Goal: Navigation & Orientation: Find specific page/section

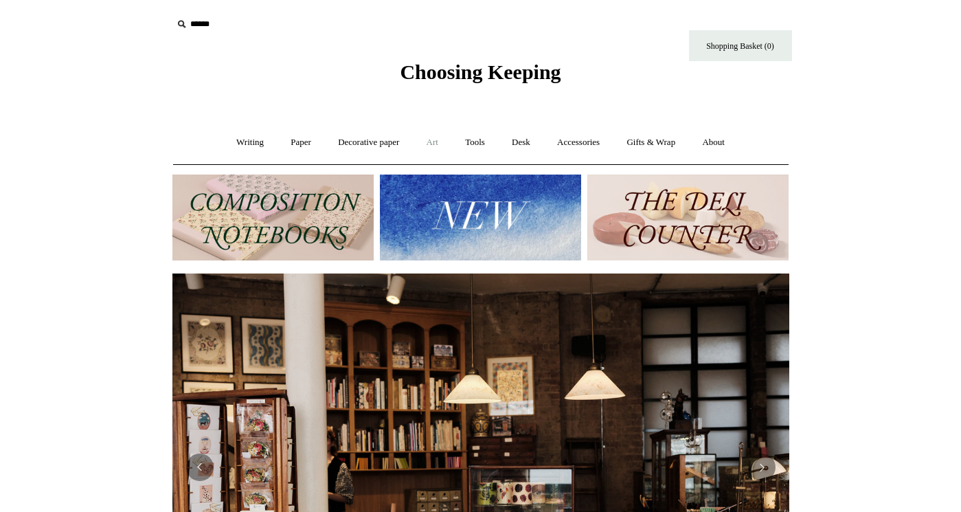
click at [443, 144] on link "Art +" at bounding box center [432, 142] width 36 height 36
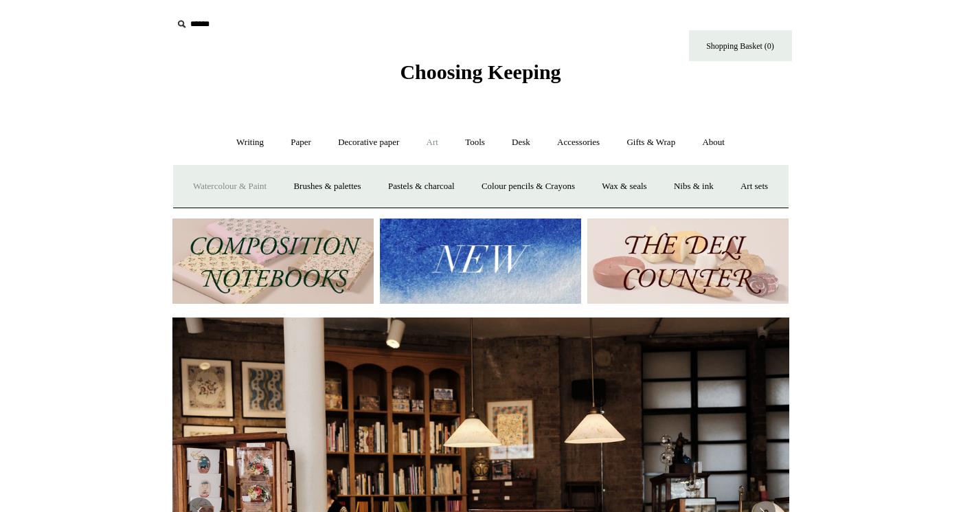
click at [271, 187] on link "Watercolour & Paint" at bounding box center [230, 186] width 98 height 36
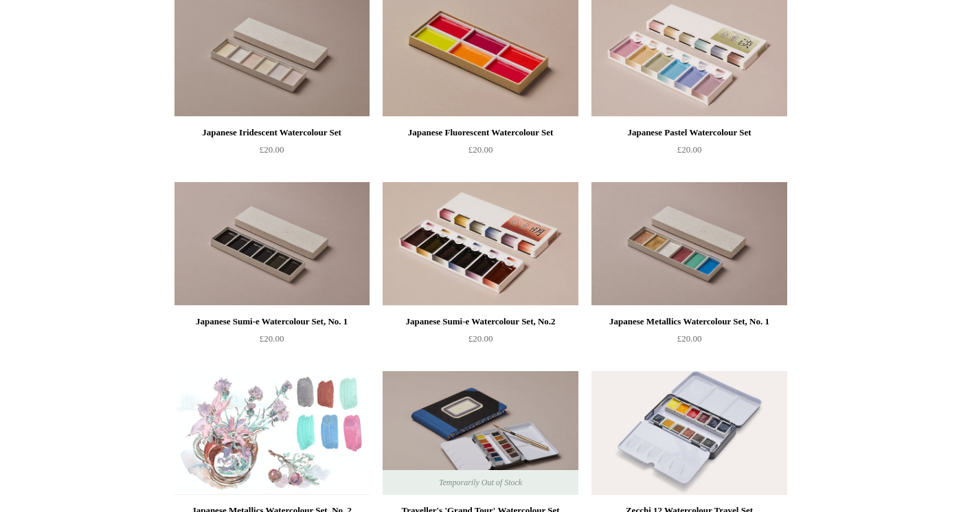
scroll to position [1861, 0]
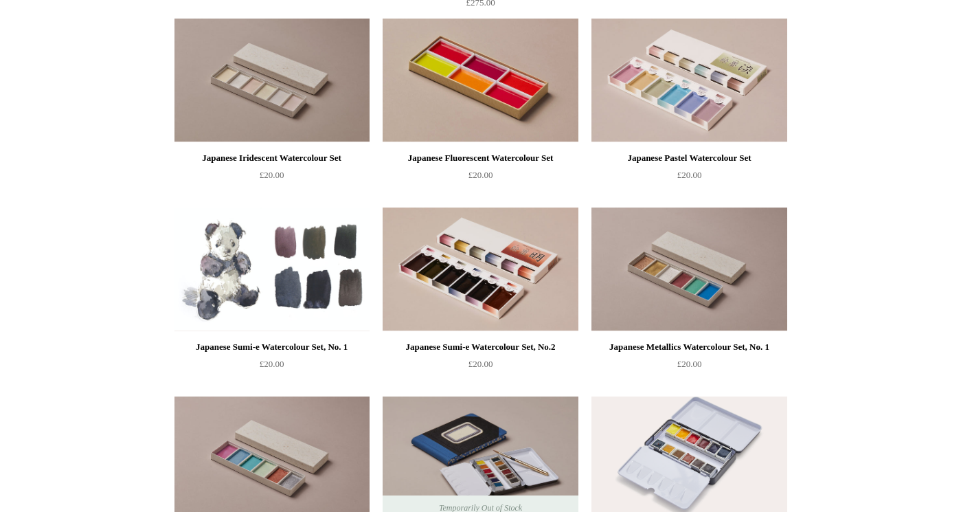
click at [292, 278] on img at bounding box center [272, 270] width 195 height 124
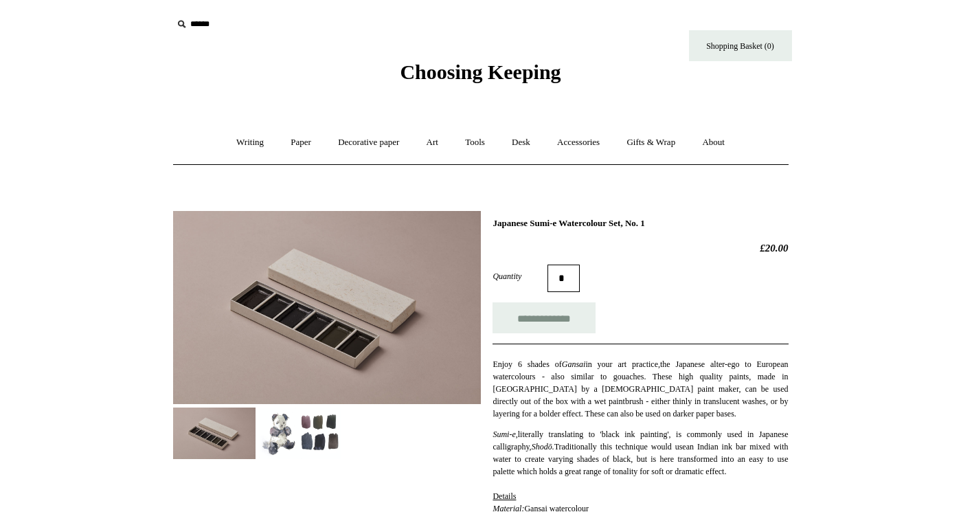
click at [313, 444] on img at bounding box center [300, 434] width 82 height 52
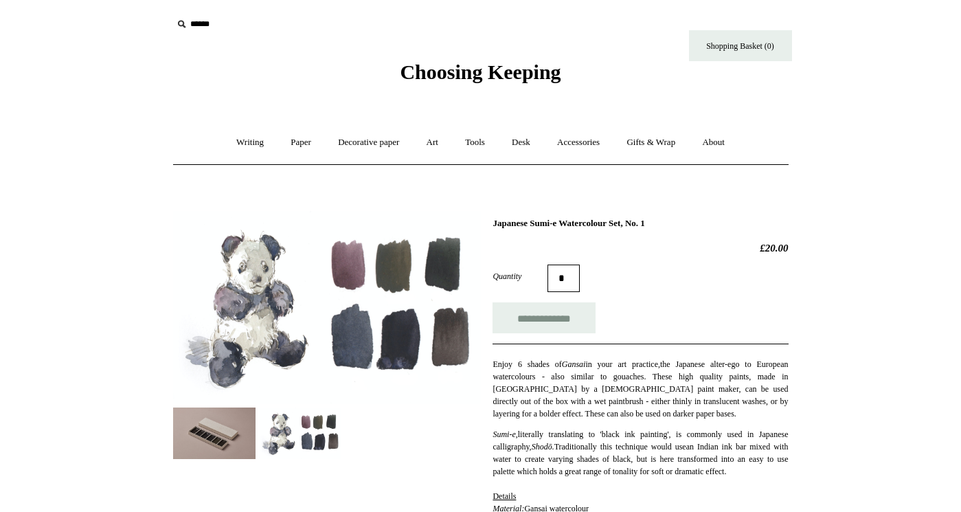
click at [195, 458] on img at bounding box center [214, 434] width 82 height 52
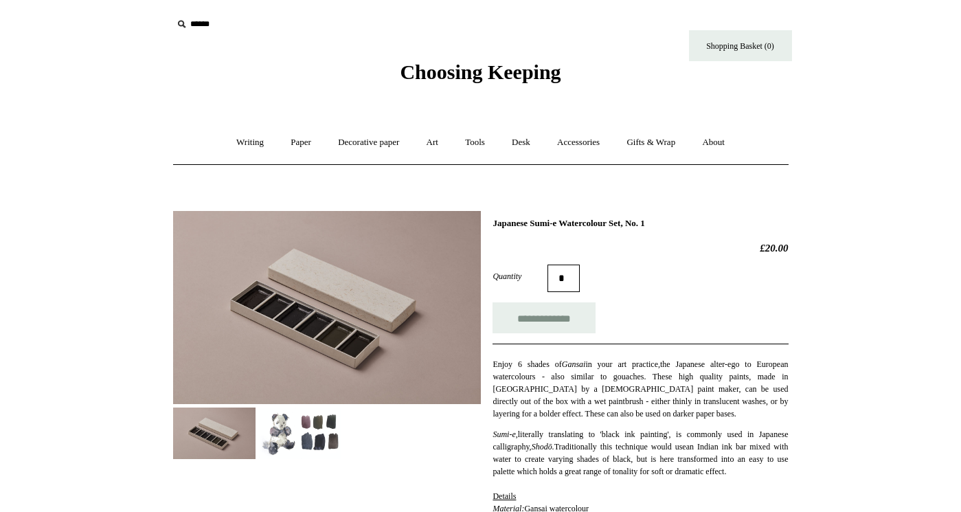
click at [285, 139] on link "Paper +" at bounding box center [300, 142] width 45 height 36
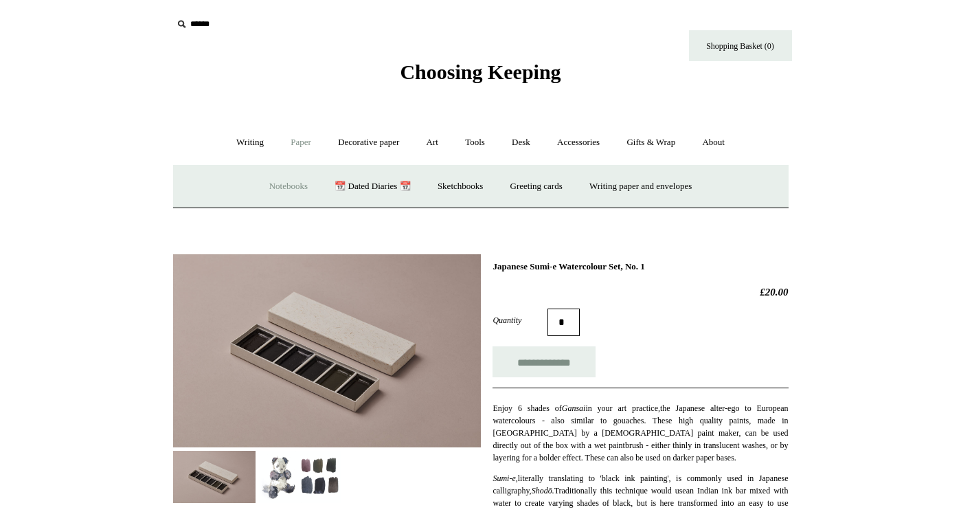
click at [276, 186] on link "Notebooks +" at bounding box center [288, 186] width 63 height 36
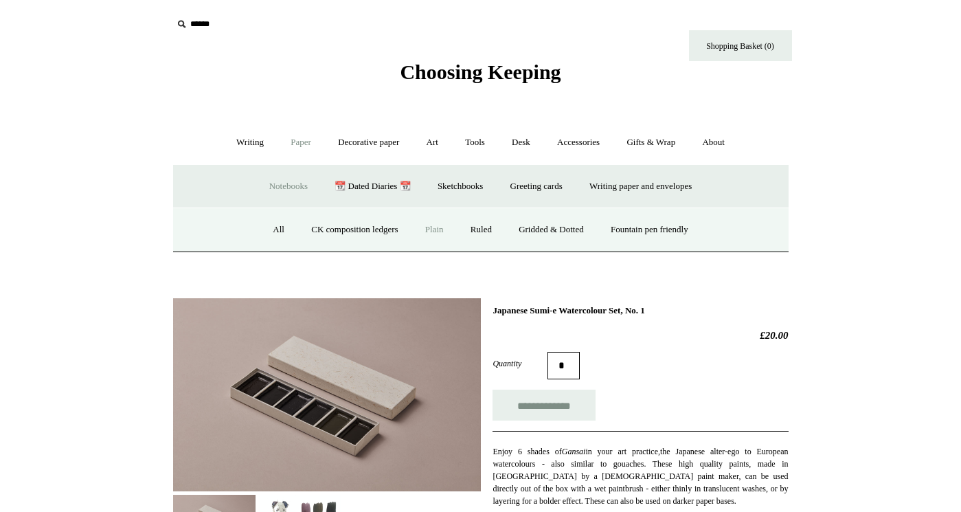
click at [432, 230] on link "Plain" at bounding box center [434, 230] width 43 height 36
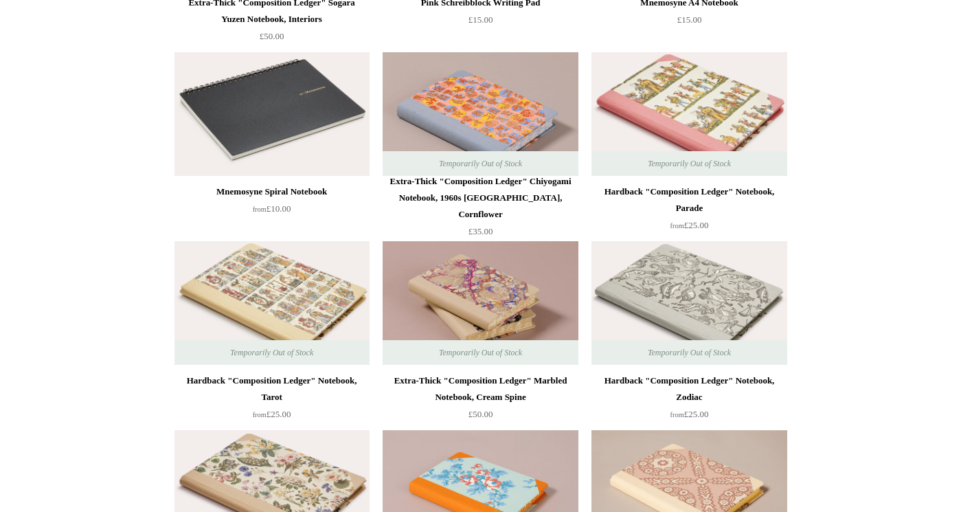
scroll to position [2584, 0]
